Goal: Transaction & Acquisition: Purchase product/service

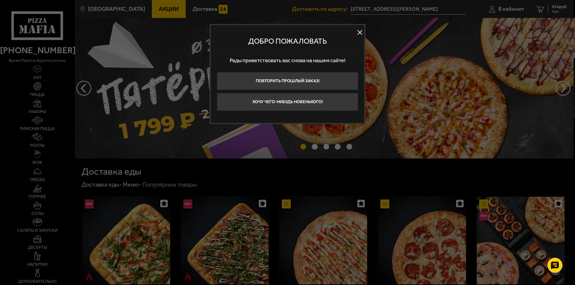
click at [356, 34] on button at bounding box center [359, 32] width 9 height 9
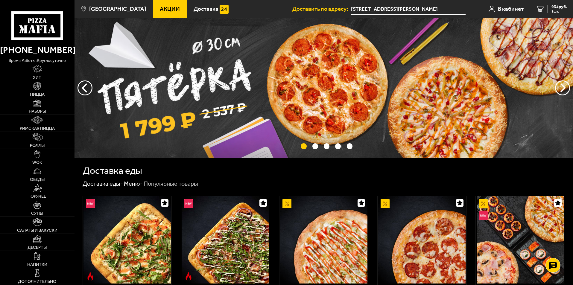
click at [48, 92] on link "Пицца" at bounding box center [37, 89] width 75 height 17
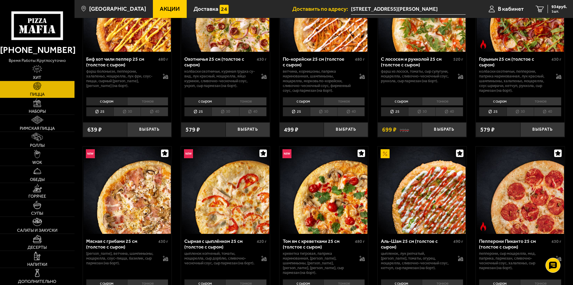
scroll to position [90, 0]
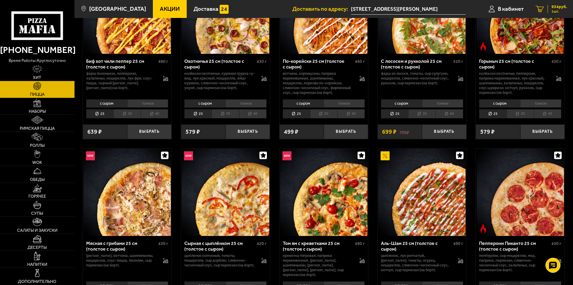
click at [565, 6] on span "934 руб." at bounding box center [560, 7] width 16 height 4
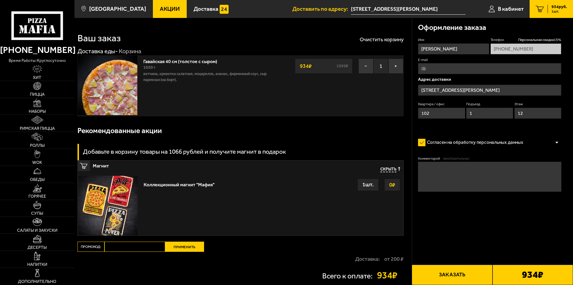
type input "[STREET_ADDRESS][PERSON_NAME]"
click at [463, 278] on button "Заказать" at bounding box center [452, 275] width 81 height 20
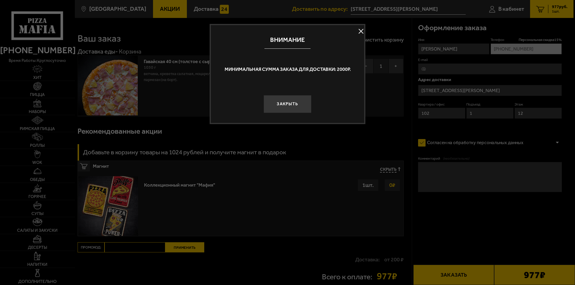
click at [364, 30] on button at bounding box center [360, 31] width 9 height 9
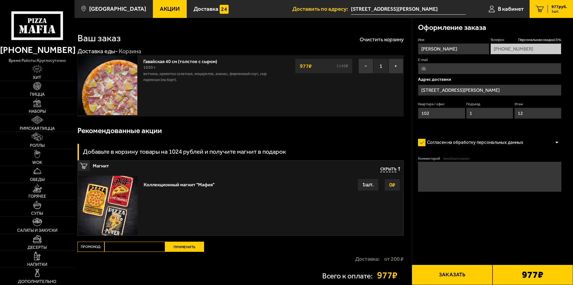
click at [445, 276] on button "Заказать" at bounding box center [452, 275] width 81 height 20
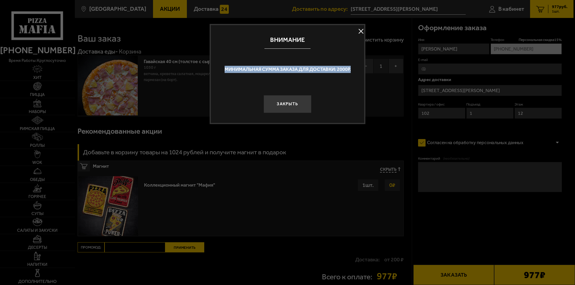
drag, startPoint x: 224, startPoint y: 68, endPoint x: 355, endPoint y: 68, distance: 131.4
click at [355, 68] on p "Минимальная сумма заказа для доставки: 2000р." at bounding box center [287, 69] width 142 height 7
copy p "Минимальная сумма заказа для доставки: 2000р."
click at [288, 107] on button "Закрыть" at bounding box center [287, 104] width 48 height 18
